Goal: Task Accomplishment & Management: Manage account settings

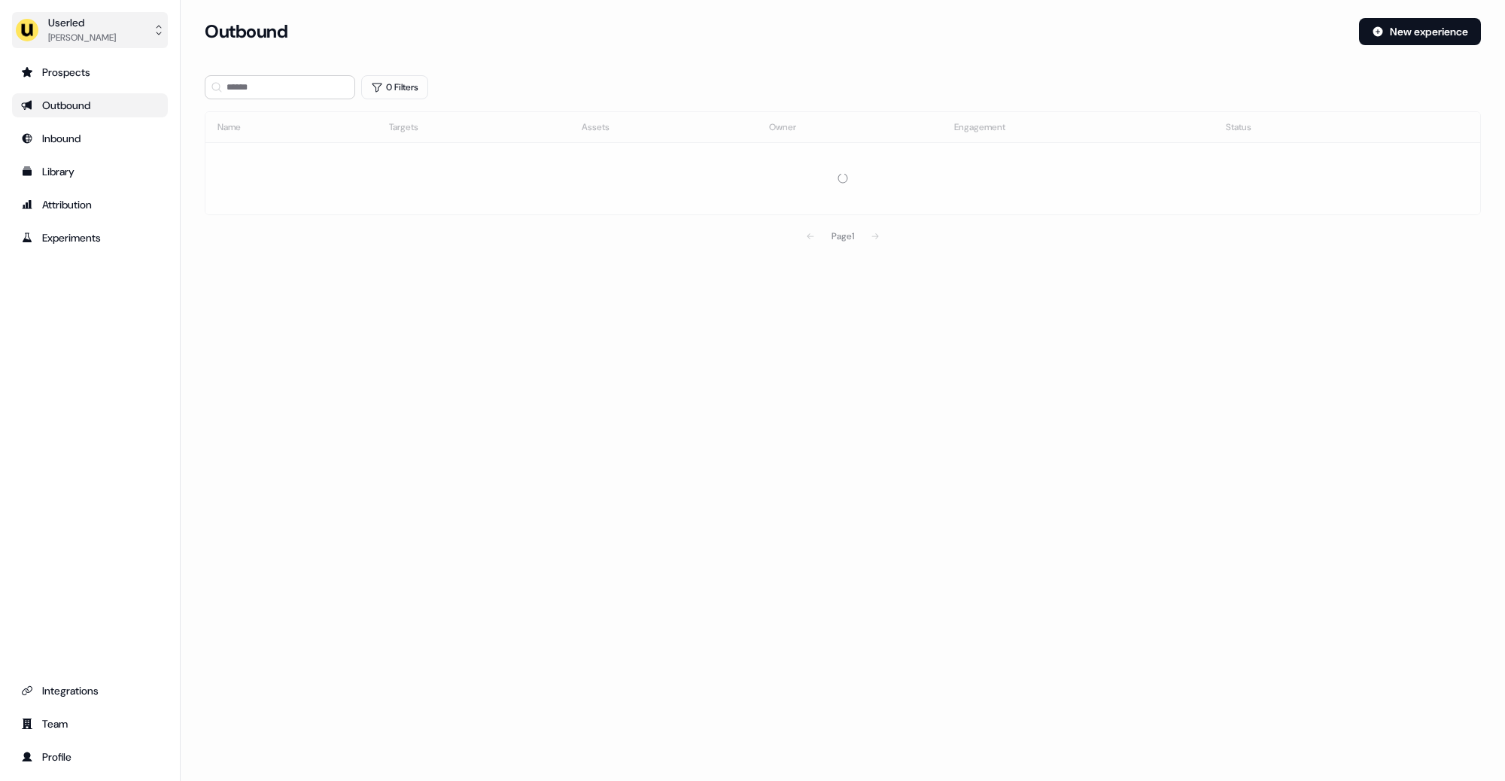
click at [111, 32] on button "Userled [PERSON_NAME]" at bounding box center [90, 30] width 156 height 36
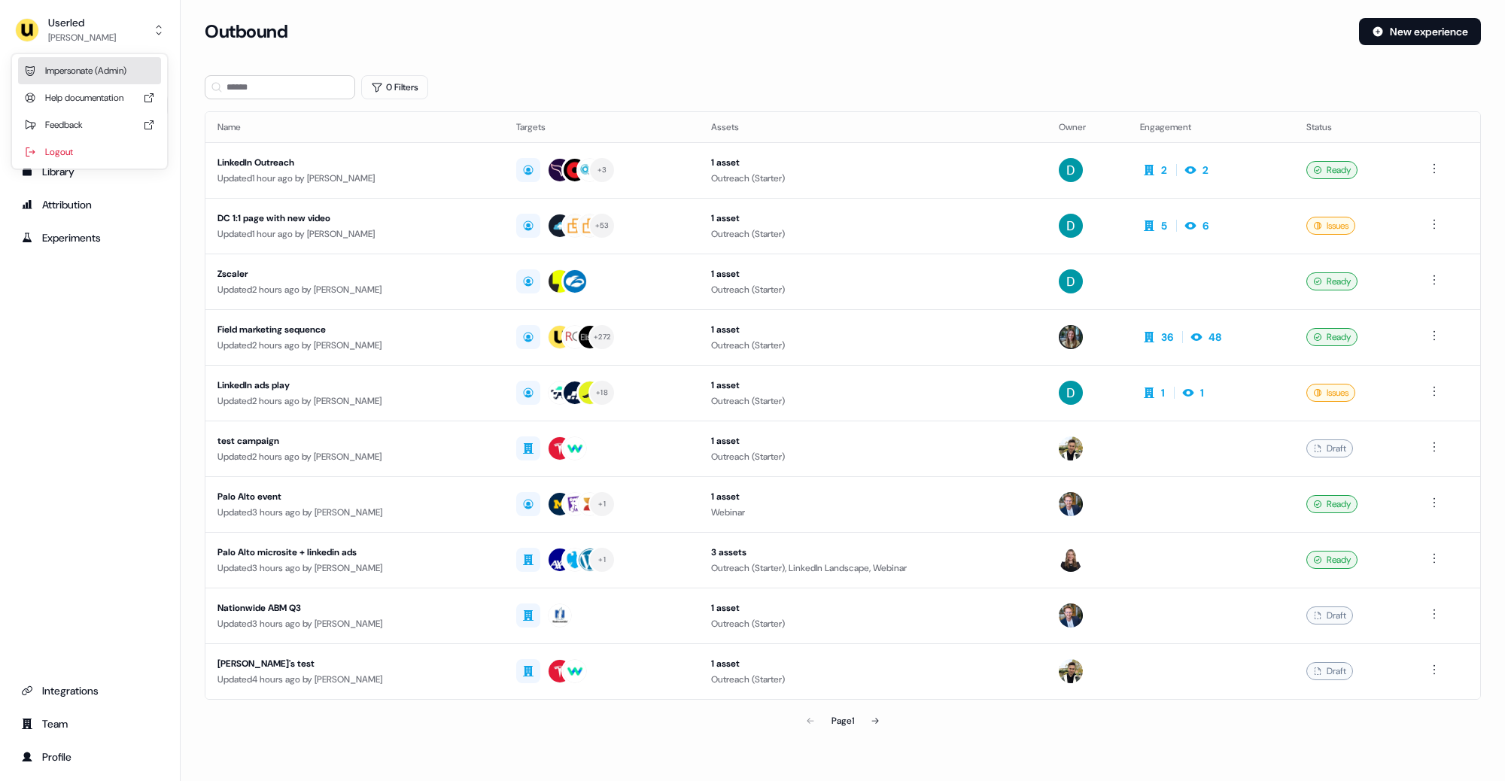
click at [106, 72] on div "Impersonate (Admin)" at bounding box center [89, 70] width 143 height 27
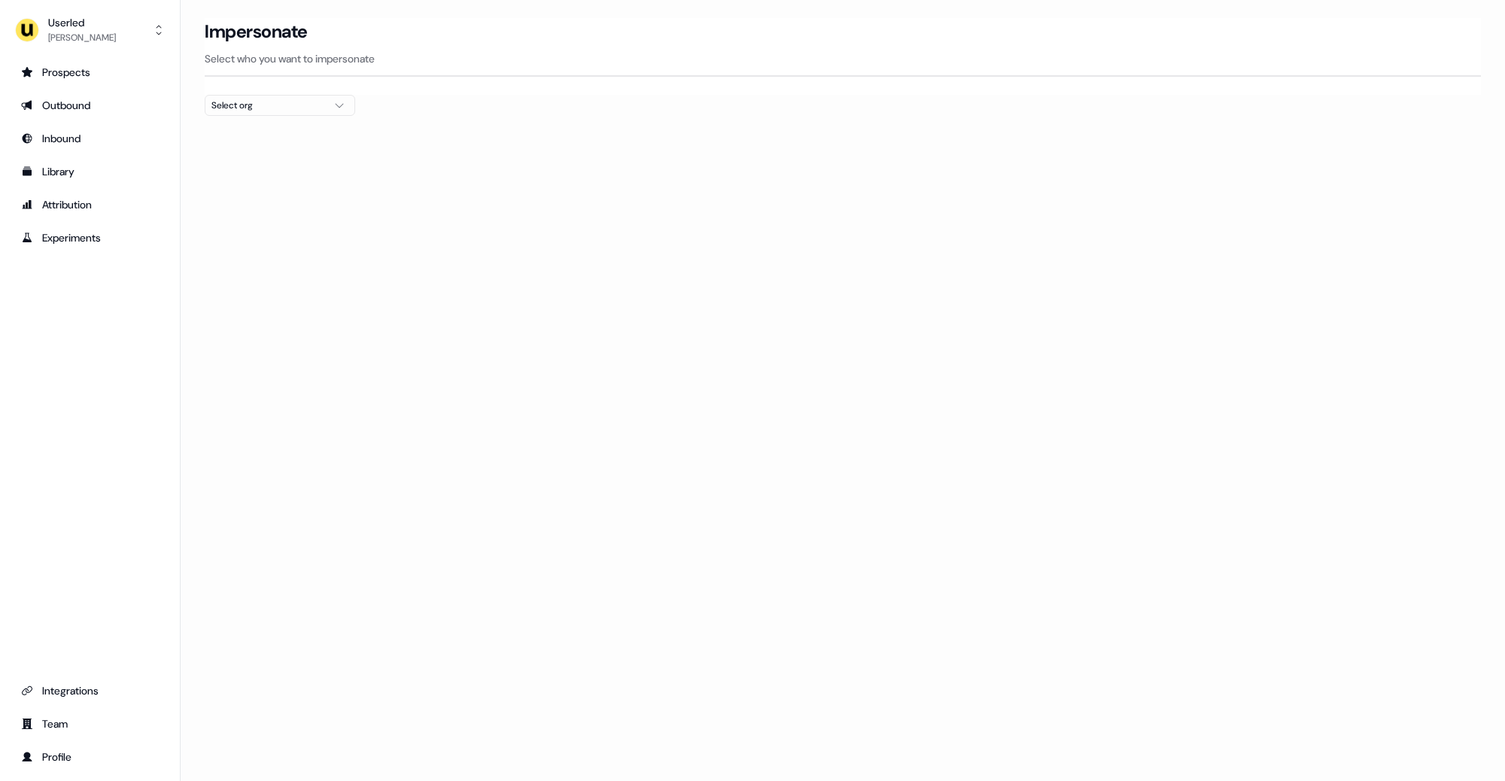
click at [288, 102] on div "Select org" at bounding box center [267, 105] width 113 height 15
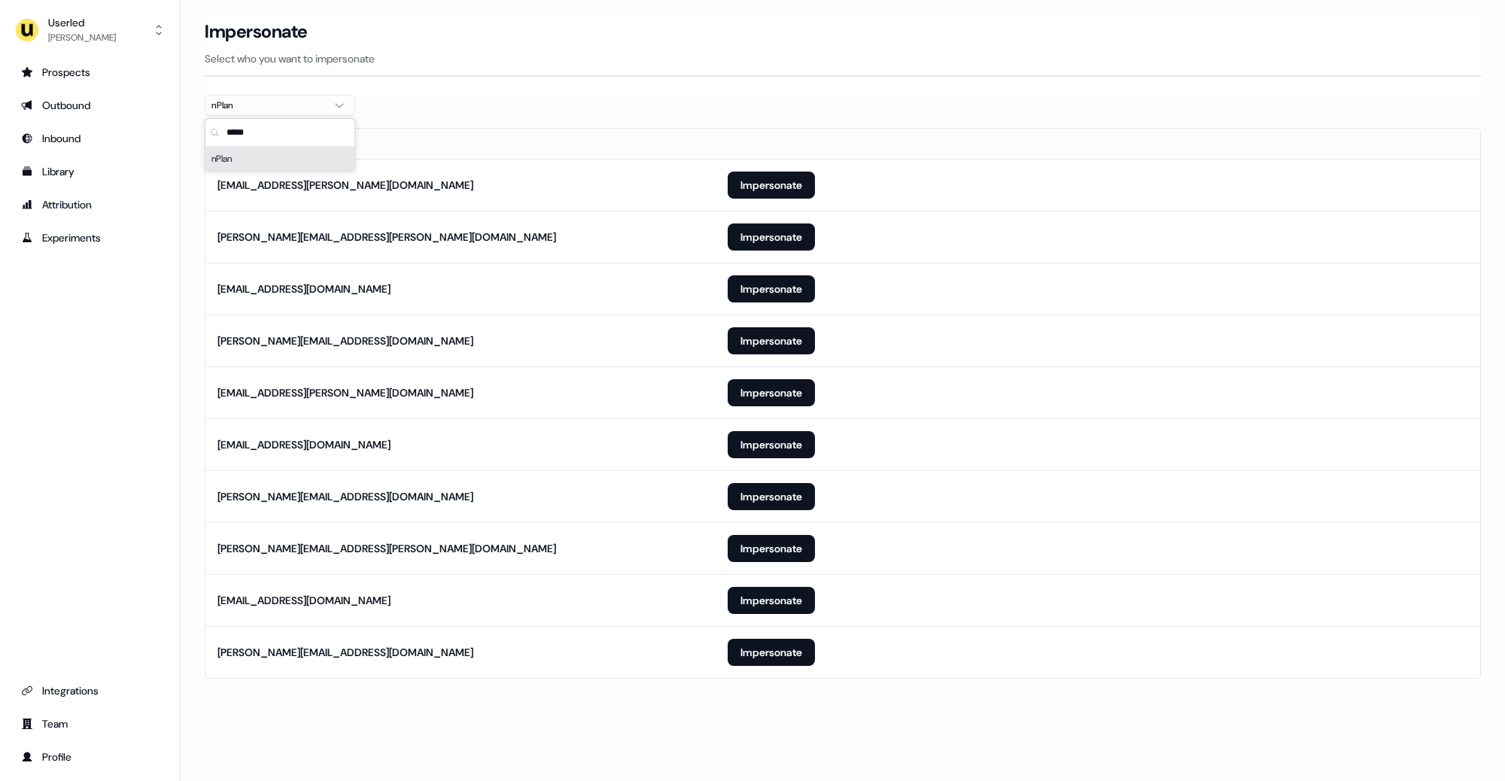
type input "*****"
click at [537, 116] on div at bounding box center [843, 122] width 1277 height 12
click at [765, 652] on button "Impersonate" at bounding box center [771, 652] width 87 height 27
